Goal: Task Accomplishment & Management: Use online tool/utility

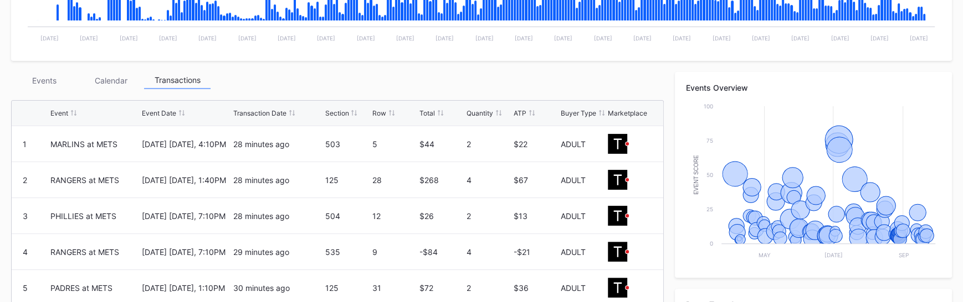
scroll to position [337, 0]
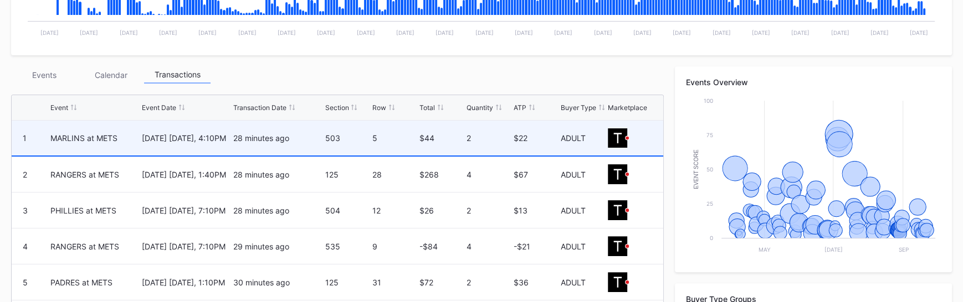
click at [195, 143] on div "August 30 Saturday, 4:10PM" at bounding box center [186, 138] width 89 height 35
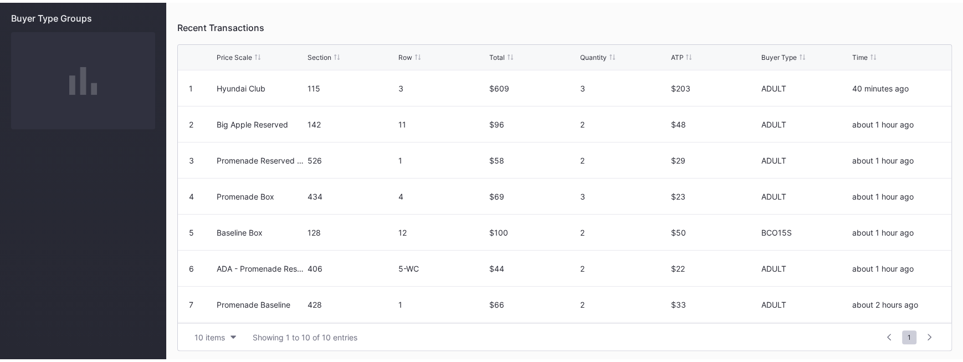
scroll to position [464, 0]
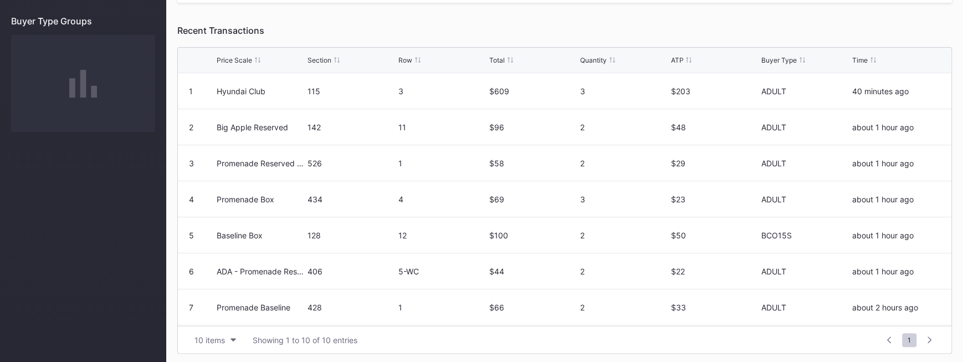
click at [460, 236] on div "12" at bounding box center [442, 234] width 88 height 9
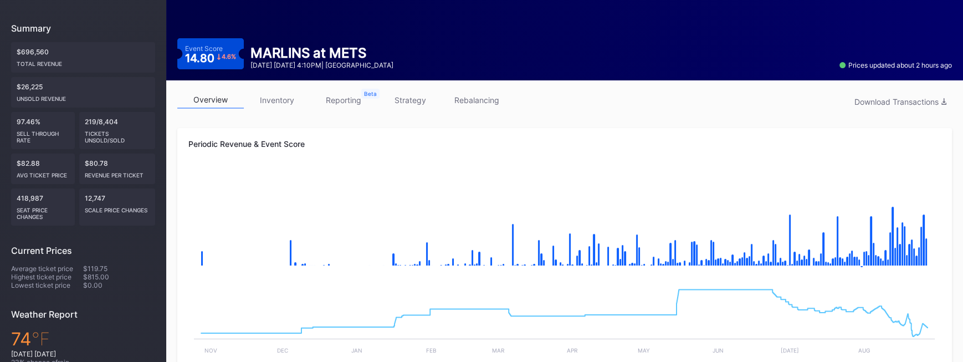
scroll to position [0, 0]
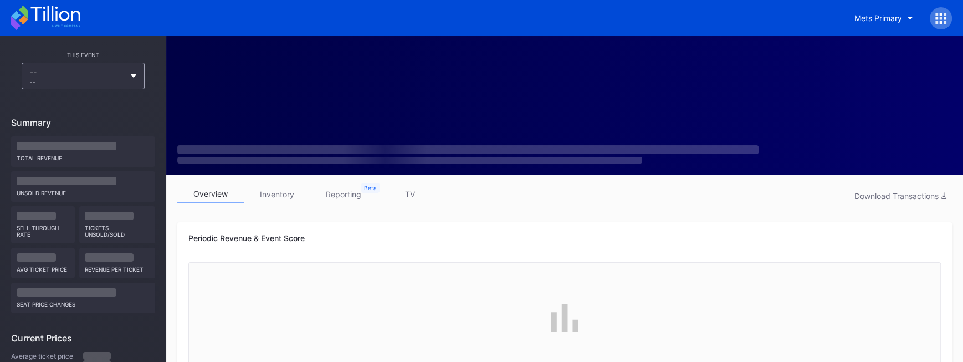
click at [239, 359] on div at bounding box center [564, 317] width 752 height 111
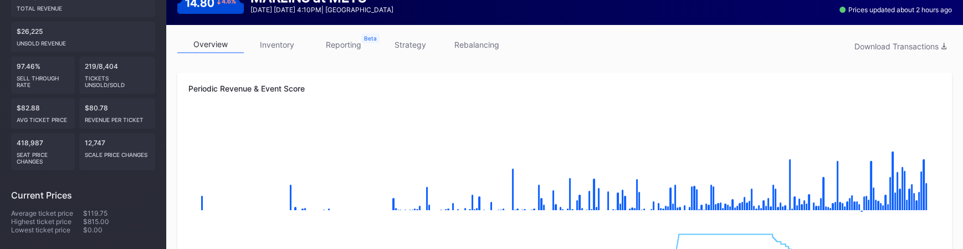
scroll to position [578, 0]
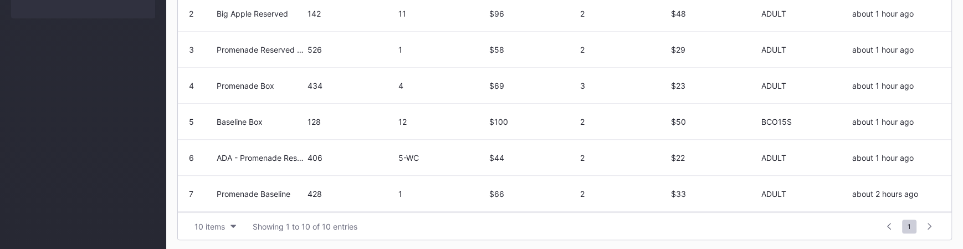
click at [362, 127] on div "128" at bounding box center [351, 121] width 88 height 35
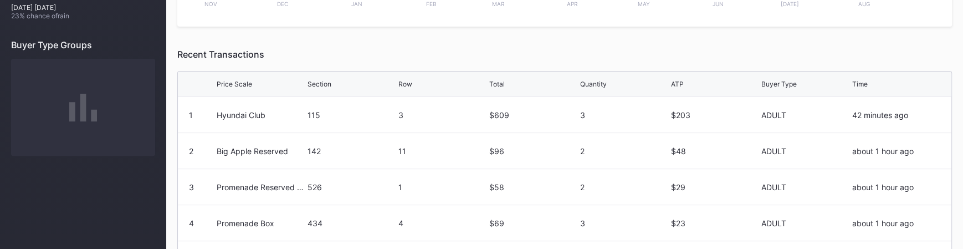
scroll to position [438, 0]
click at [244, 122] on div "Hyundai Club" at bounding box center [261, 116] width 88 height 35
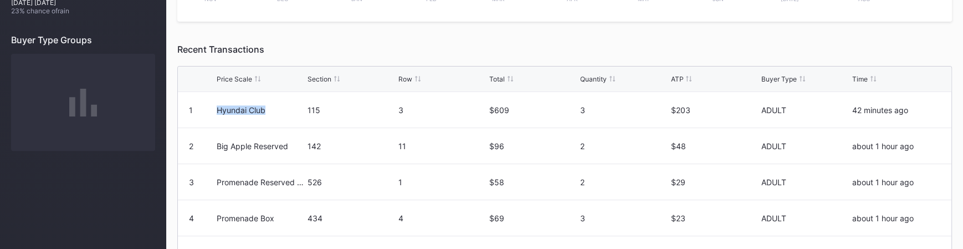
scroll to position [422, 0]
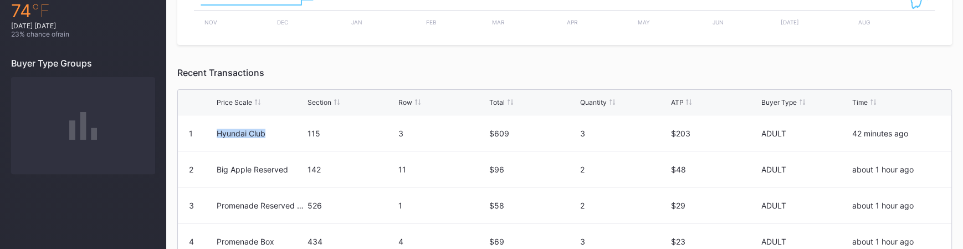
click at [244, 136] on div "Hyundai Club" at bounding box center [261, 132] width 88 height 35
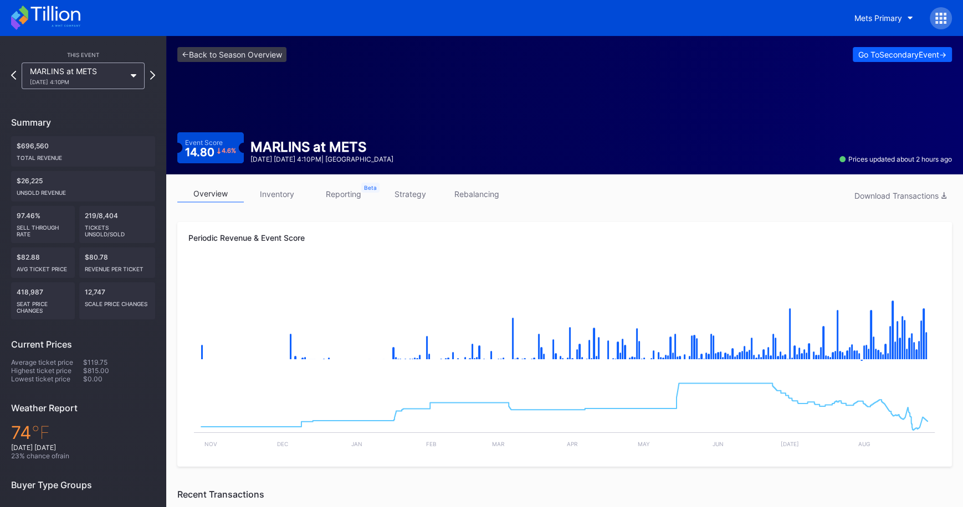
click at [686, 49] on div "<- Back to Season Overview Go To Secondary Event ->" at bounding box center [564, 54] width 774 height 15
click at [501, 117] on div "<- Back to Season Overview Go To Secondary Event -> Event Score 14.80 4.6 % MAR…" at bounding box center [564, 105] width 796 height 138
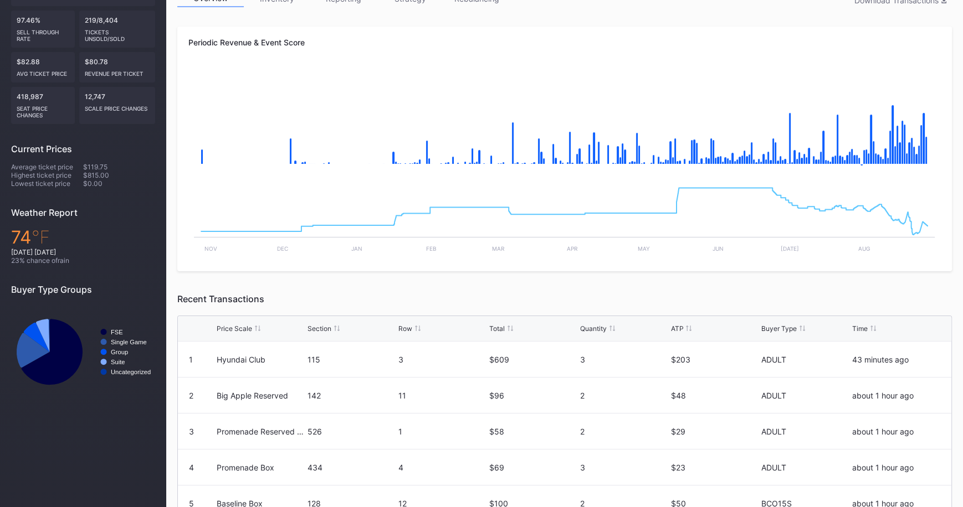
scroll to position [203, 0]
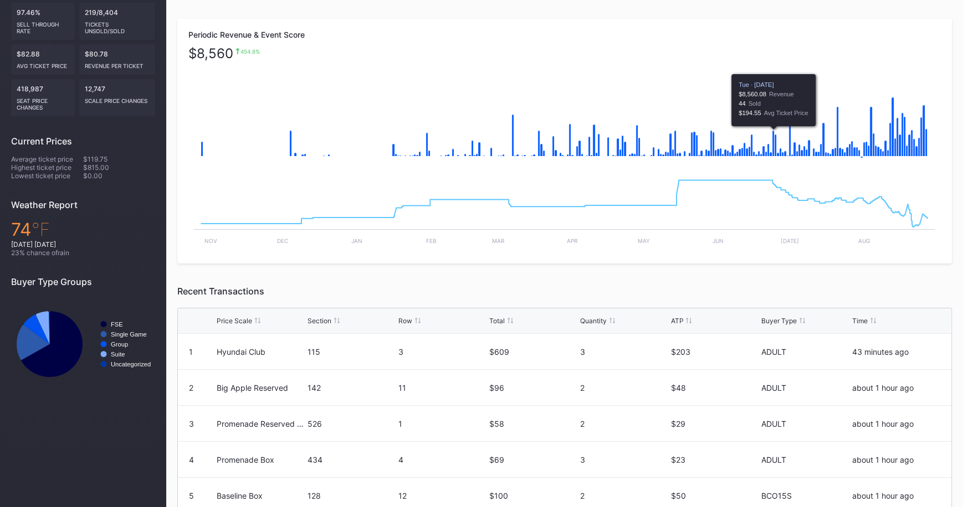
click at [773, 148] on icon "Chart title" at bounding box center [773, 144] width 2 height 26
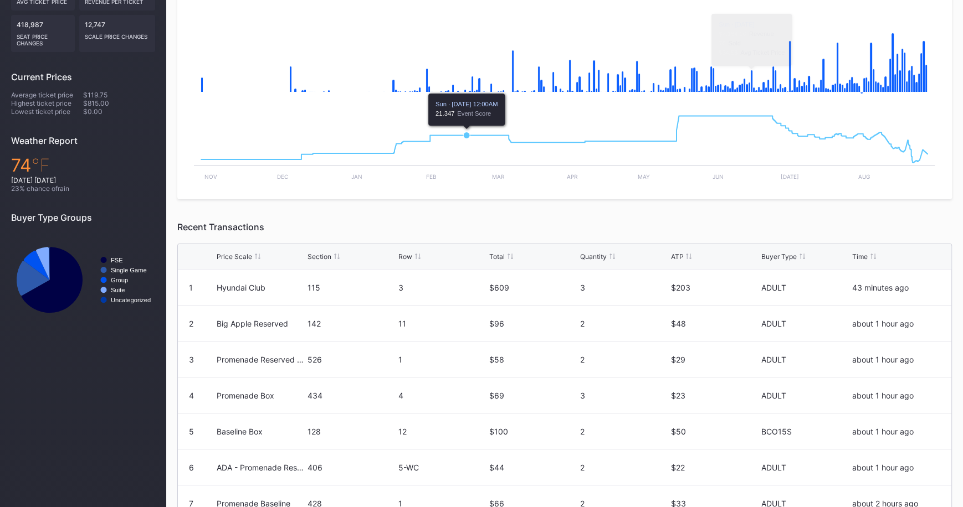
scroll to position [318, 0]
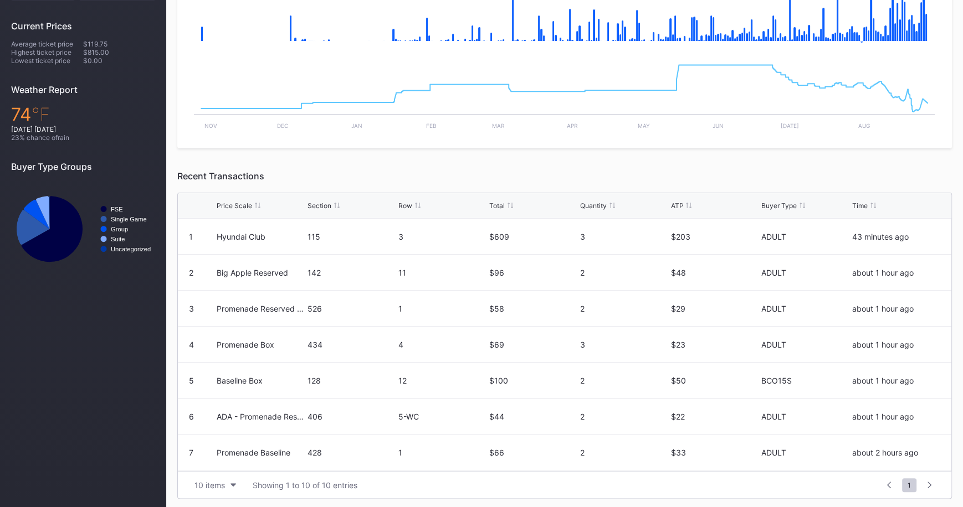
click at [501, 234] on div "$609" at bounding box center [533, 236] width 88 height 9
